Goal: Check status: Check status

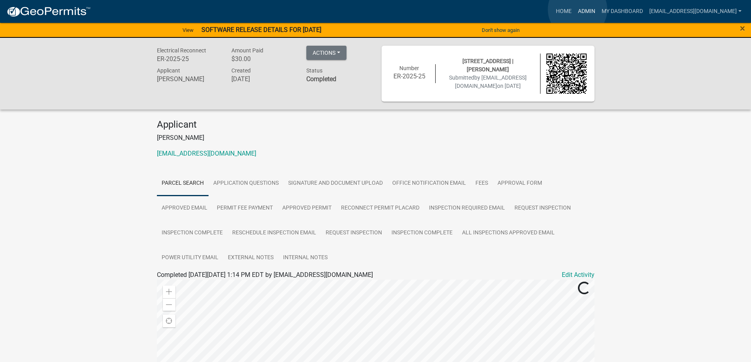
click at [577, 9] on link "Admin" at bounding box center [587, 11] width 24 height 15
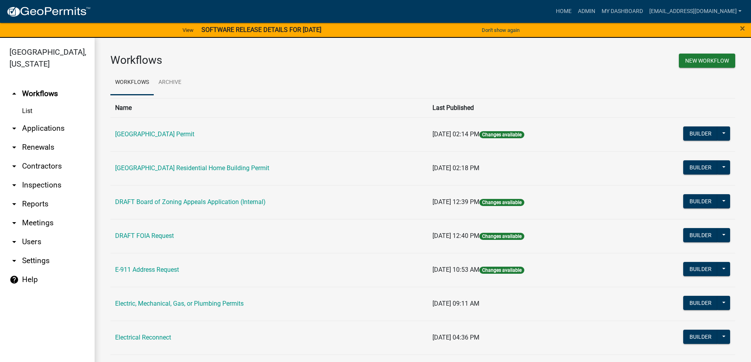
click at [36, 128] on link "arrow_drop_down Applications" at bounding box center [47, 128] width 95 height 19
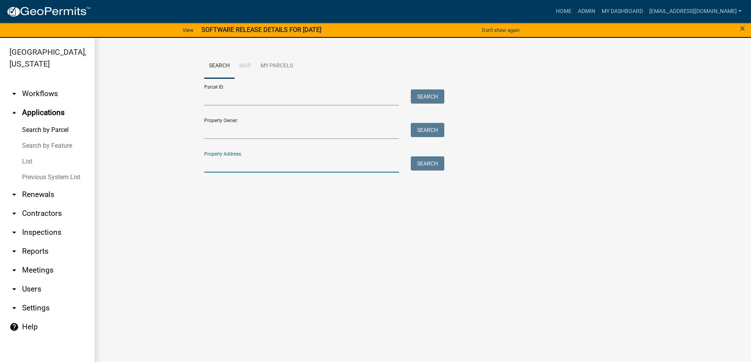
click at [262, 161] on input "Property Address:" at bounding box center [301, 164] width 195 height 16
type input "819 [PERSON_NAME]"
click at [426, 163] on button "Search" at bounding box center [427, 163] width 33 height 14
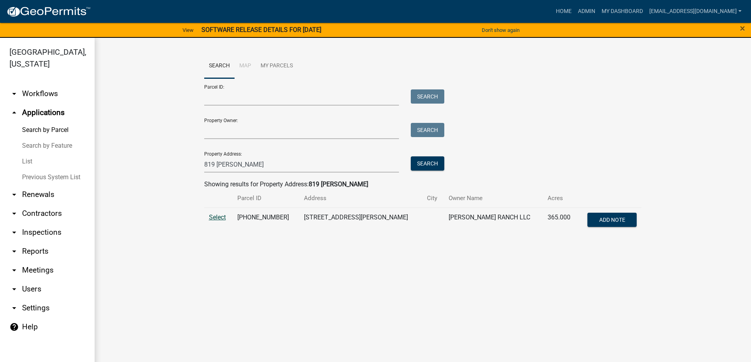
click at [219, 216] on span "Select" at bounding box center [217, 217] width 17 height 7
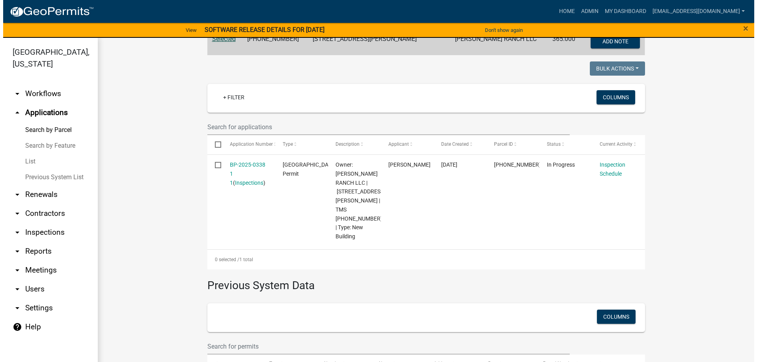
scroll to position [197, 0]
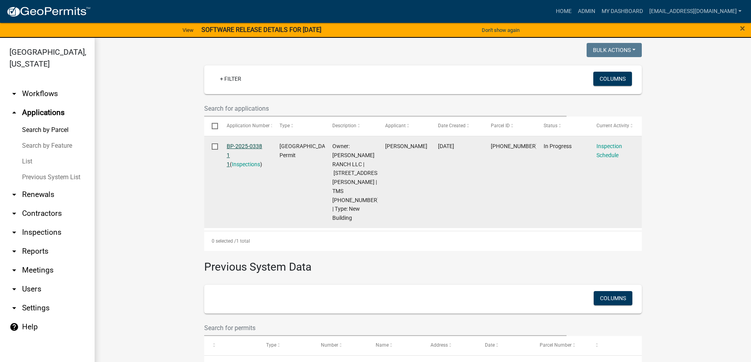
click at [236, 145] on link "BP-2025-0338 1 1" at bounding box center [244, 155] width 35 height 24
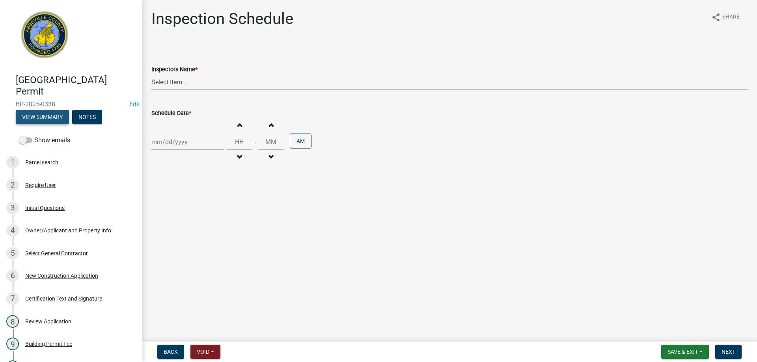
click at [42, 115] on button "View Summary" at bounding box center [42, 117] width 53 height 14
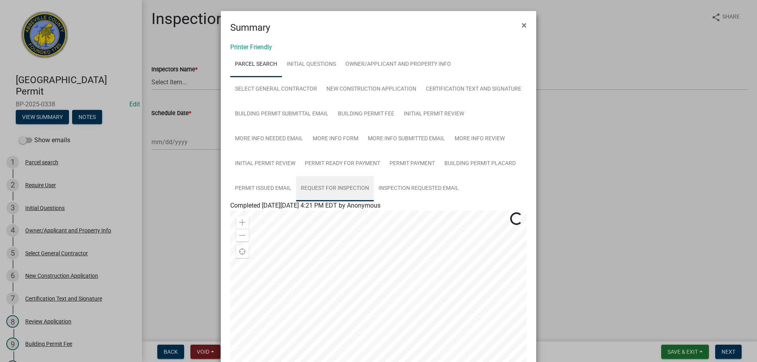
click at [328, 187] on link "Request for Inspection" at bounding box center [335, 188] width 78 height 25
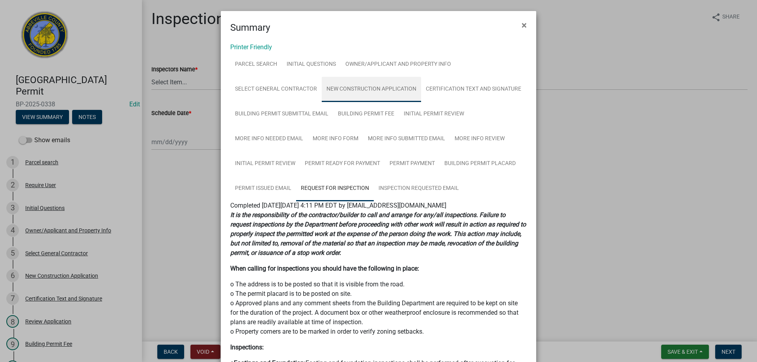
click at [348, 87] on link "New Construction Application" at bounding box center [371, 89] width 99 height 25
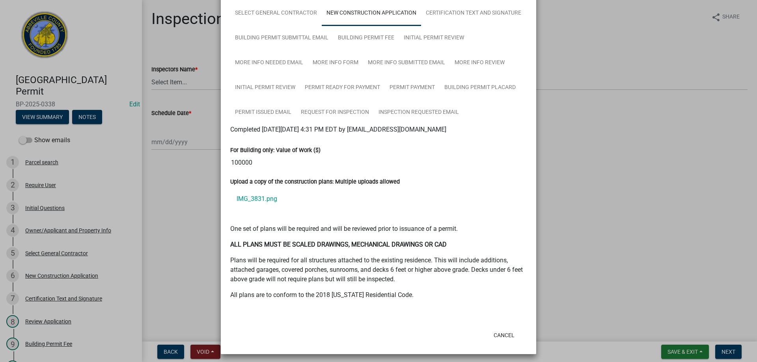
scroll to position [79, 0]
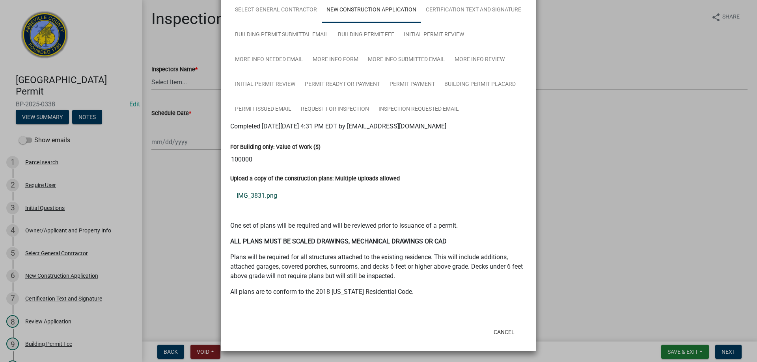
click at [247, 196] on link "IMG_3831.png" at bounding box center [378, 195] width 296 height 19
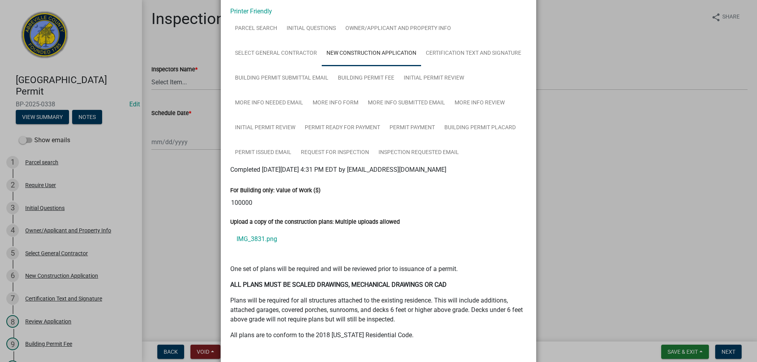
scroll to position [0, 0]
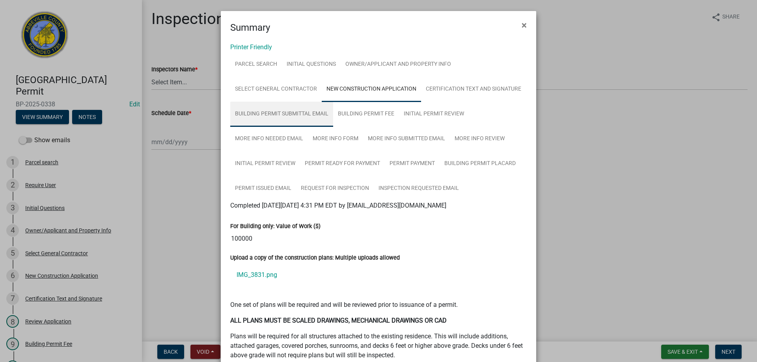
click at [283, 113] on link "Building Permit Submittal Email" at bounding box center [281, 114] width 103 height 25
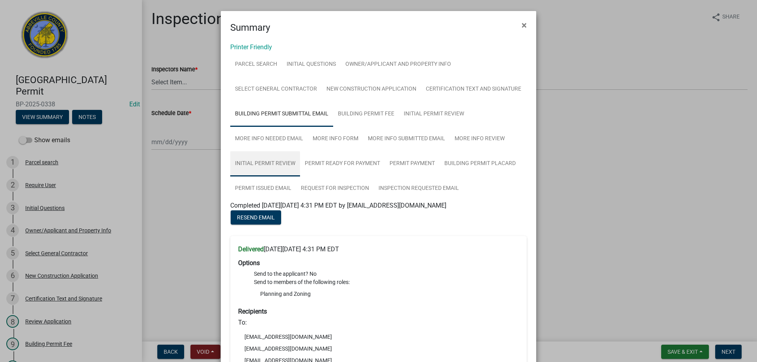
click at [258, 162] on link "Initial Permit Review" at bounding box center [265, 163] width 70 height 25
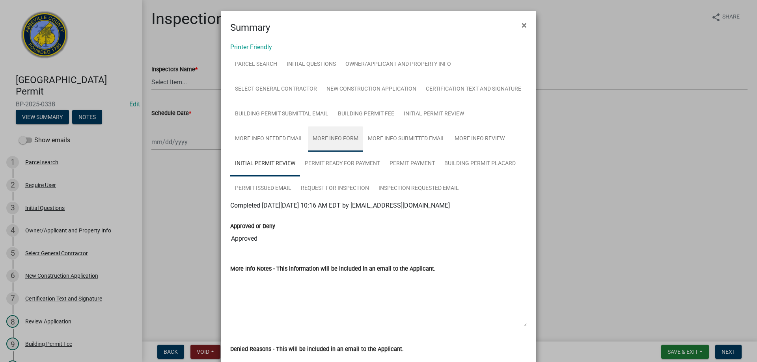
click at [326, 139] on link "More Info Form" at bounding box center [335, 138] width 55 height 25
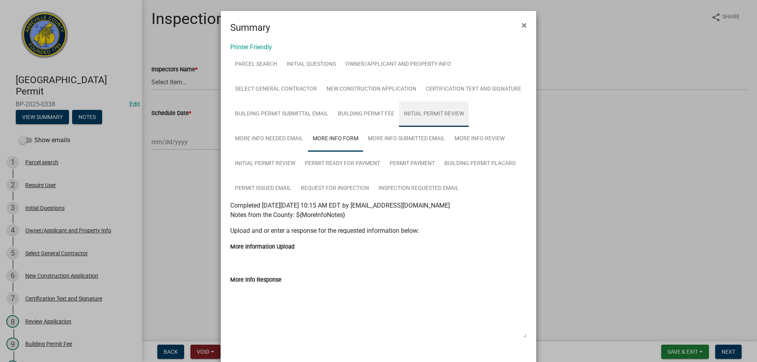
click at [426, 114] on link "Initial Permit Review" at bounding box center [434, 114] width 70 height 25
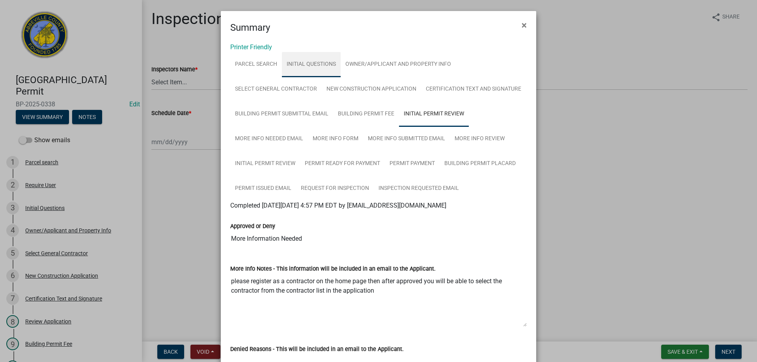
click at [304, 63] on link "Initial Questions" at bounding box center [311, 64] width 59 height 25
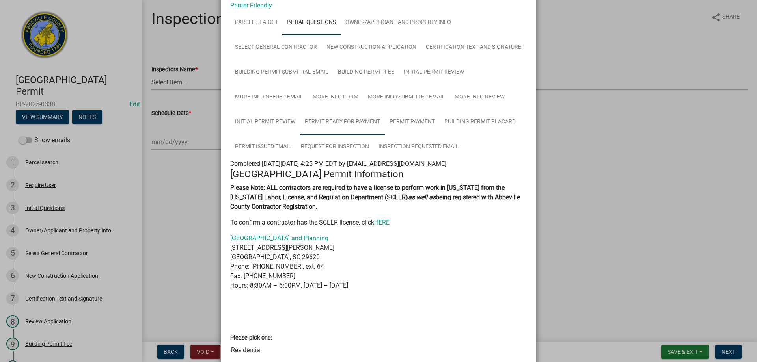
scroll to position [2, 0]
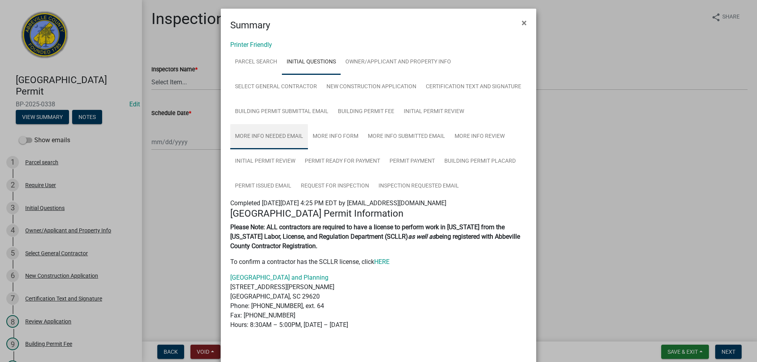
click at [276, 134] on link "More Info Needed Email" at bounding box center [269, 136] width 78 height 25
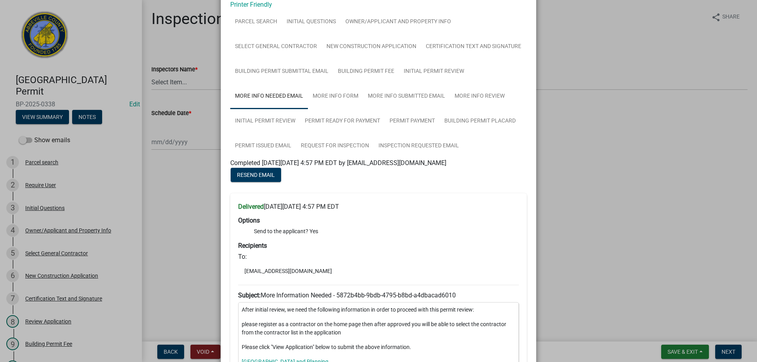
scroll to position [39, 0]
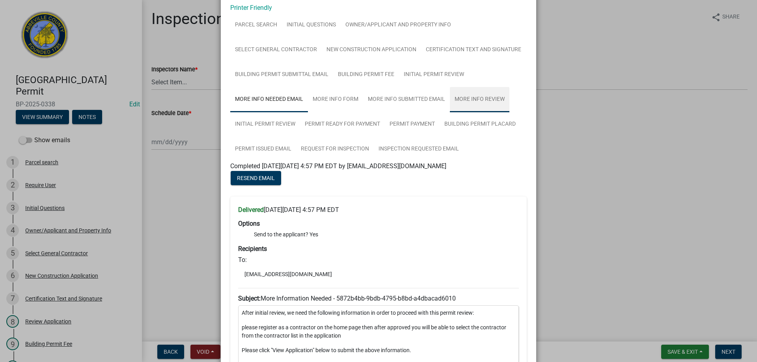
click at [480, 96] on link "More Info Review" at bounding box center [480, 99] width 60 height 25
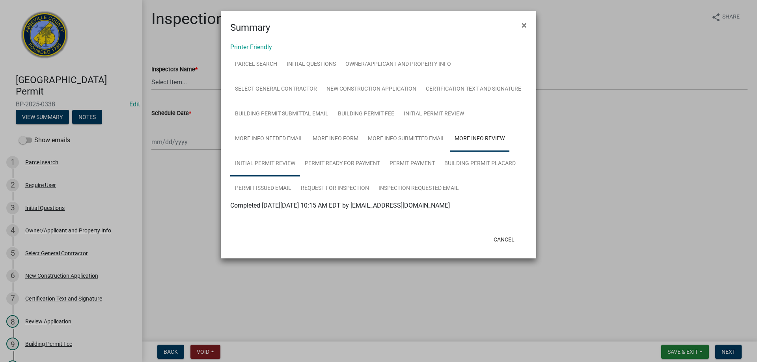
click at [264, 159] on link "Initial Permit Review" at bounding box center [265, 163] width 70 height 25
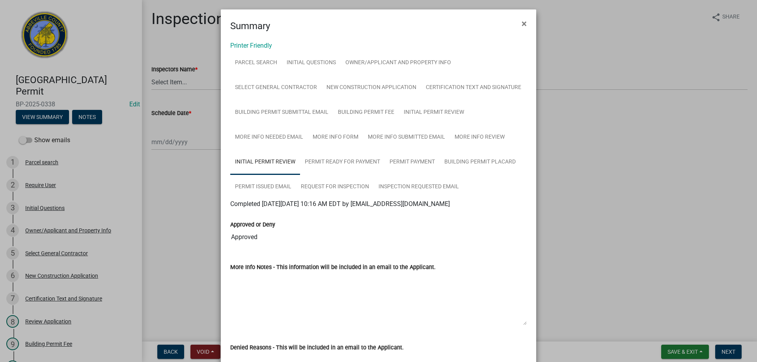
scroll to position [0, 0]
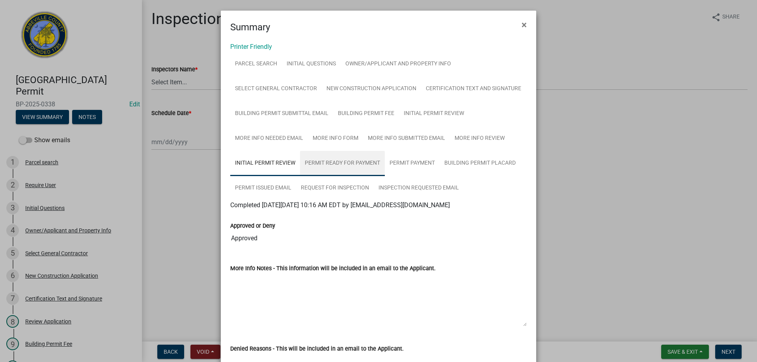
click at [340, 162] on link "Permit Ready for Payment" at bounding box center [342, 163] width 85 height 25
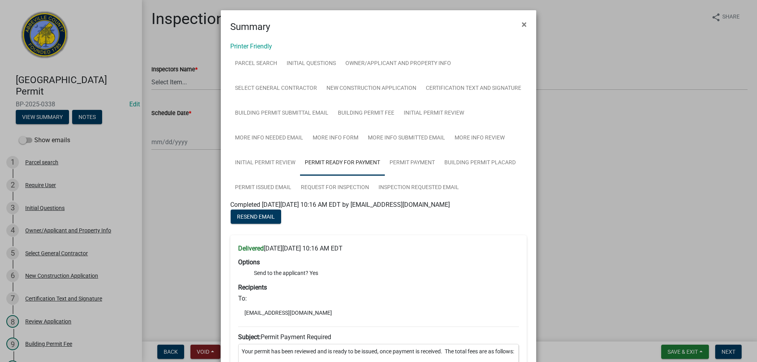
scroll to position [0, 0]
click at [359, 63] on link "Owner/Applicant and Property Info" at bounding box center [397, 64] width 115 height 25
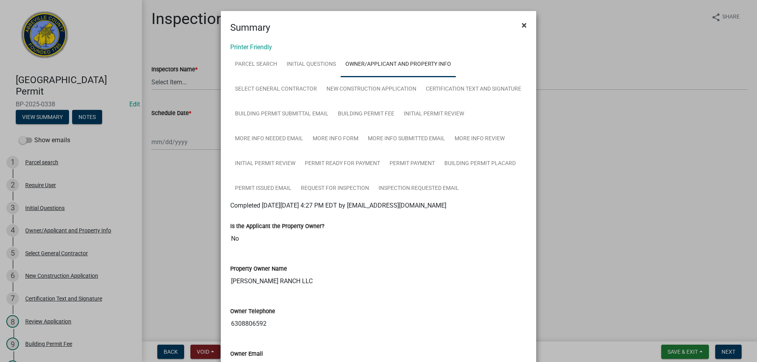
click at [521, 22] on span "×" at bounding box center [523, 25] width 5 height 11
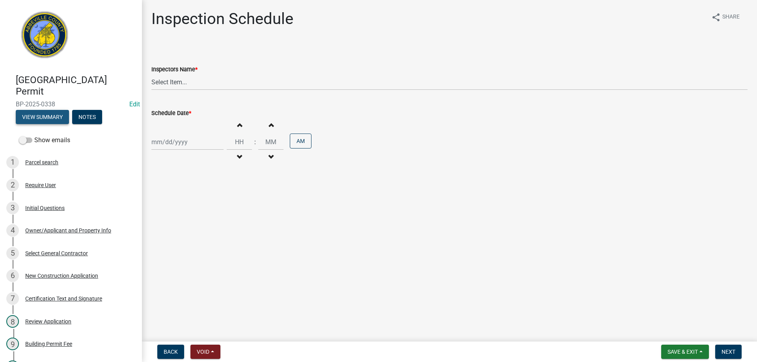
click at [34, 117] on button "View Summary" at bounding box center [42, 117] width 53 height 14
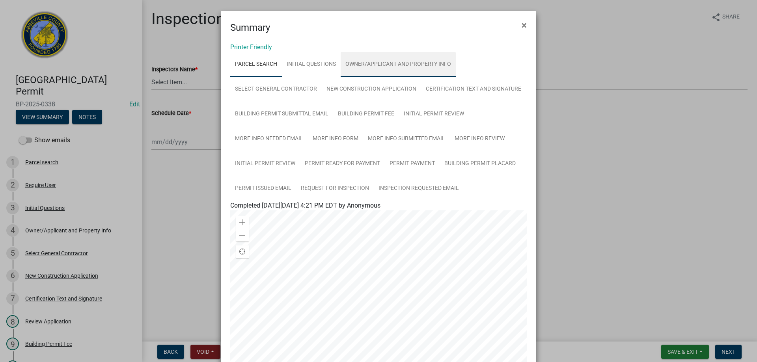
click at [385, 62] on link "Owner/Applicant and Property Info" at bounding box center [397, 64] width 115 height 25
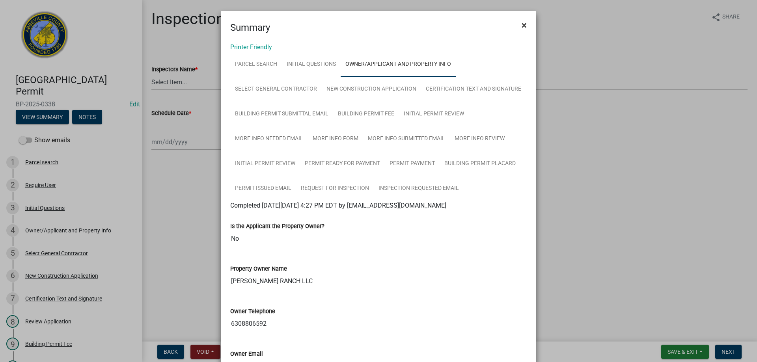
click at [521, 24] on span "×" at bounding box center [523, 25] width 5 height 11
